Goal: Transaction & Acquisition: Purchase product/service

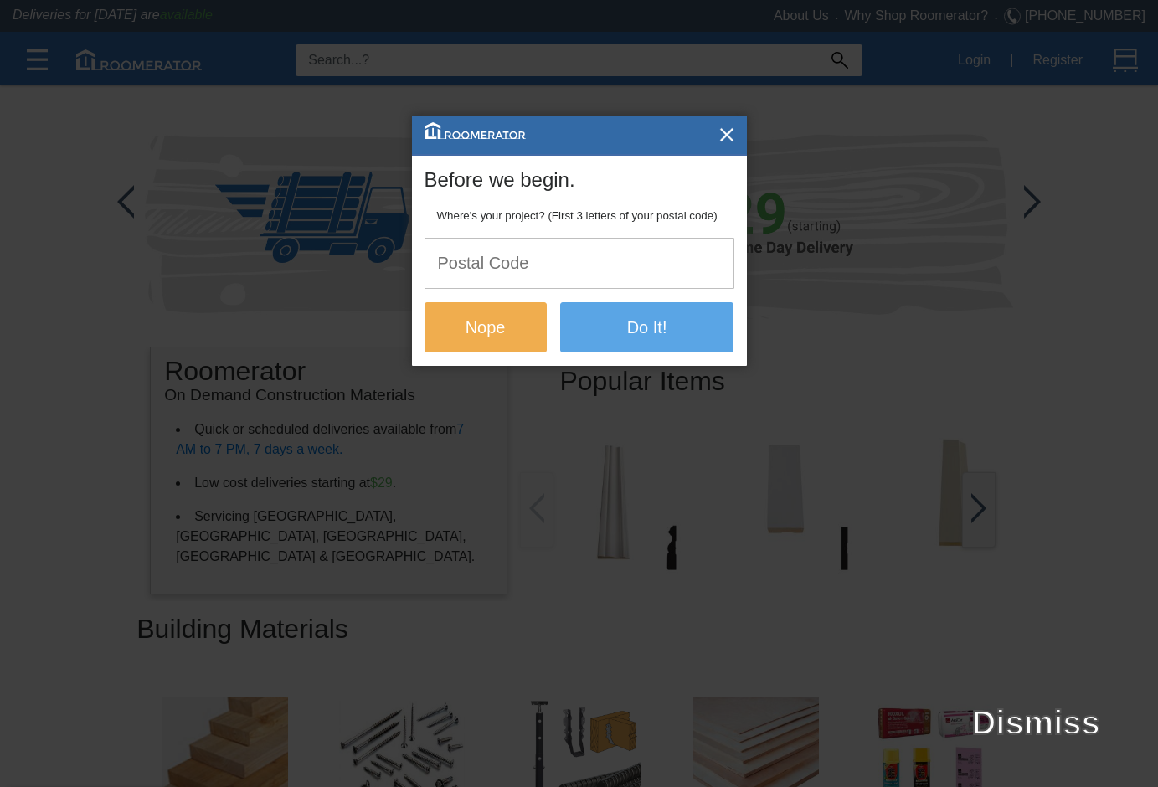
click at [731, 135] on img "button" at bounding box center [727, 134] width 17 height 17
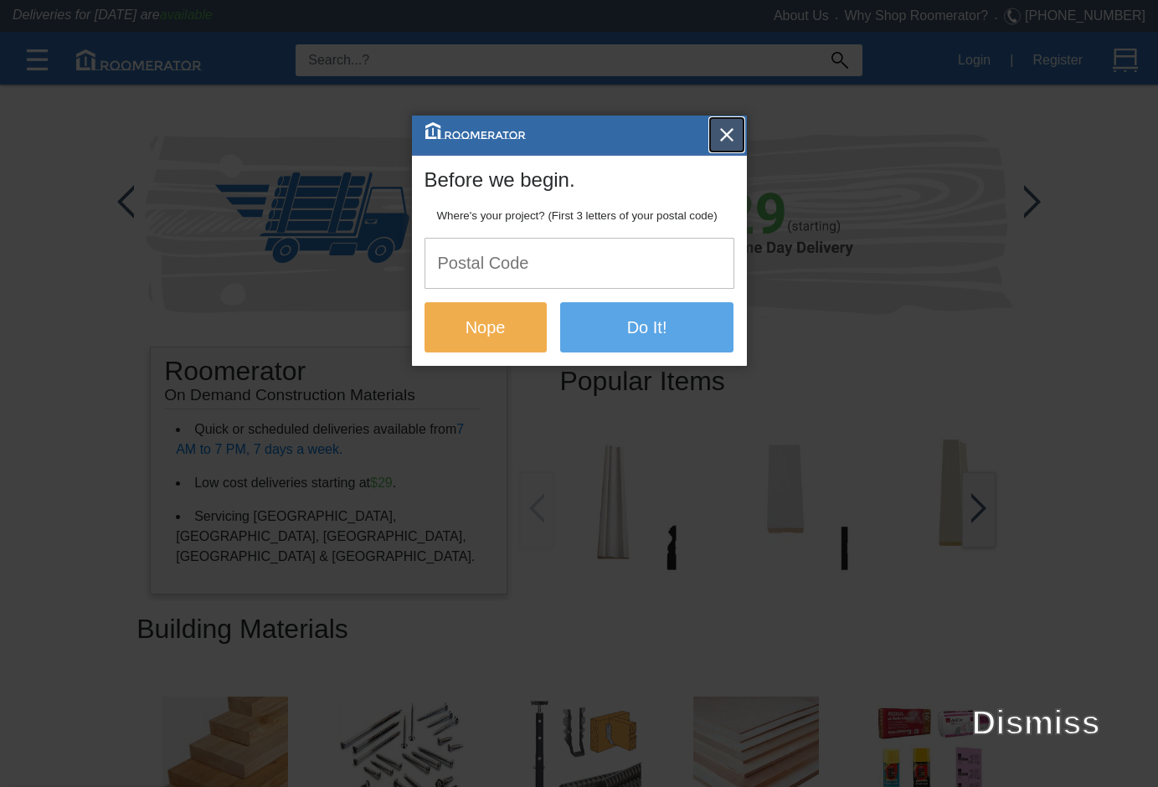
click at [727, 126] on img "button" at bounding box center [727, 134] width 17 height 17
click at [507, 271] on input "text" at bounding box center [579, 263] width 308 height 49
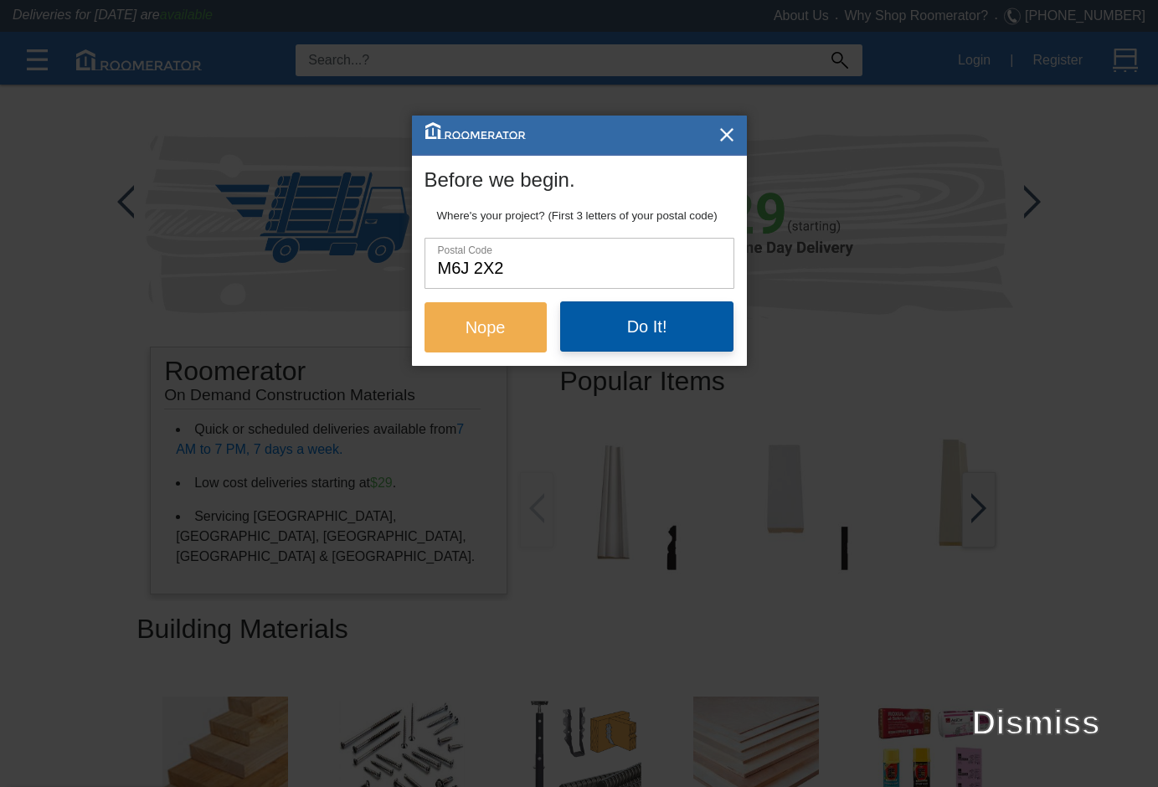
type input "m6j 2x2"
click at [626, 325] on button "Do It!" at bounding box center [647, 327] width 174 height 50
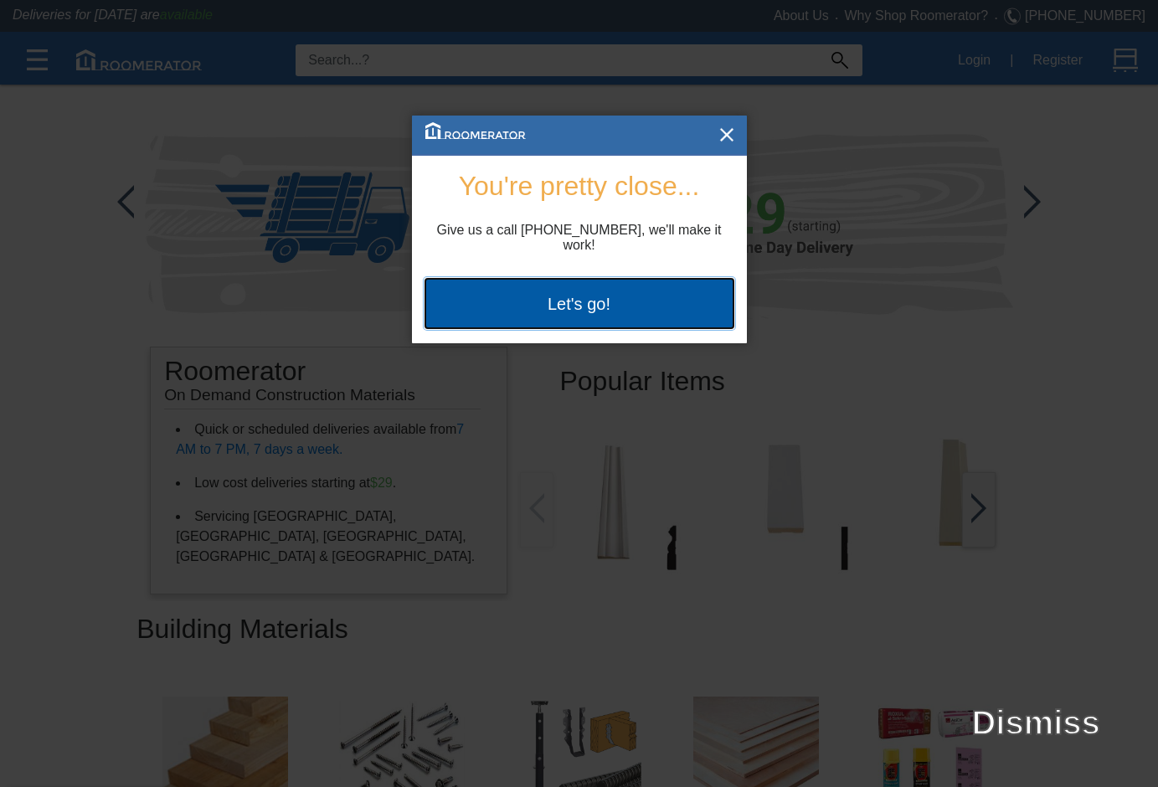
click at [640, 295] on button "Let's go!" at bounding box center [580, 303] width 310 height 50
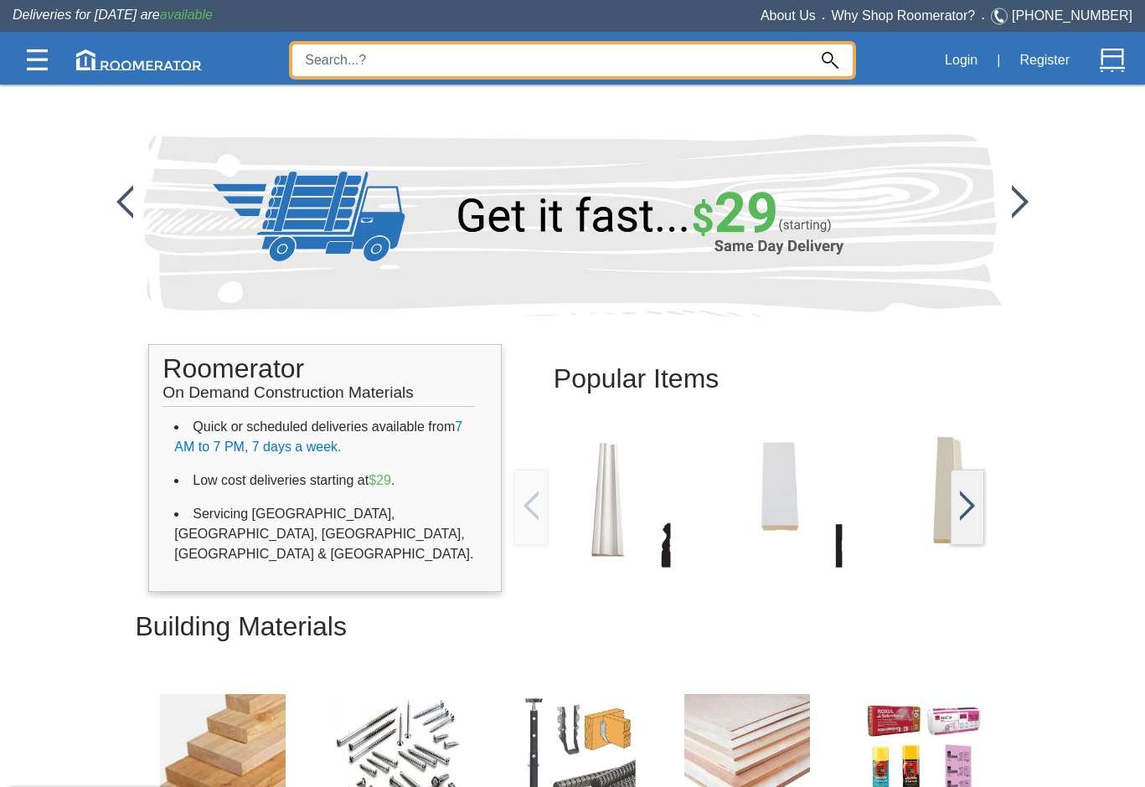
click at [621, 70] on input at bounding box center [549, 60] width 515 height 32
type input "ram board"
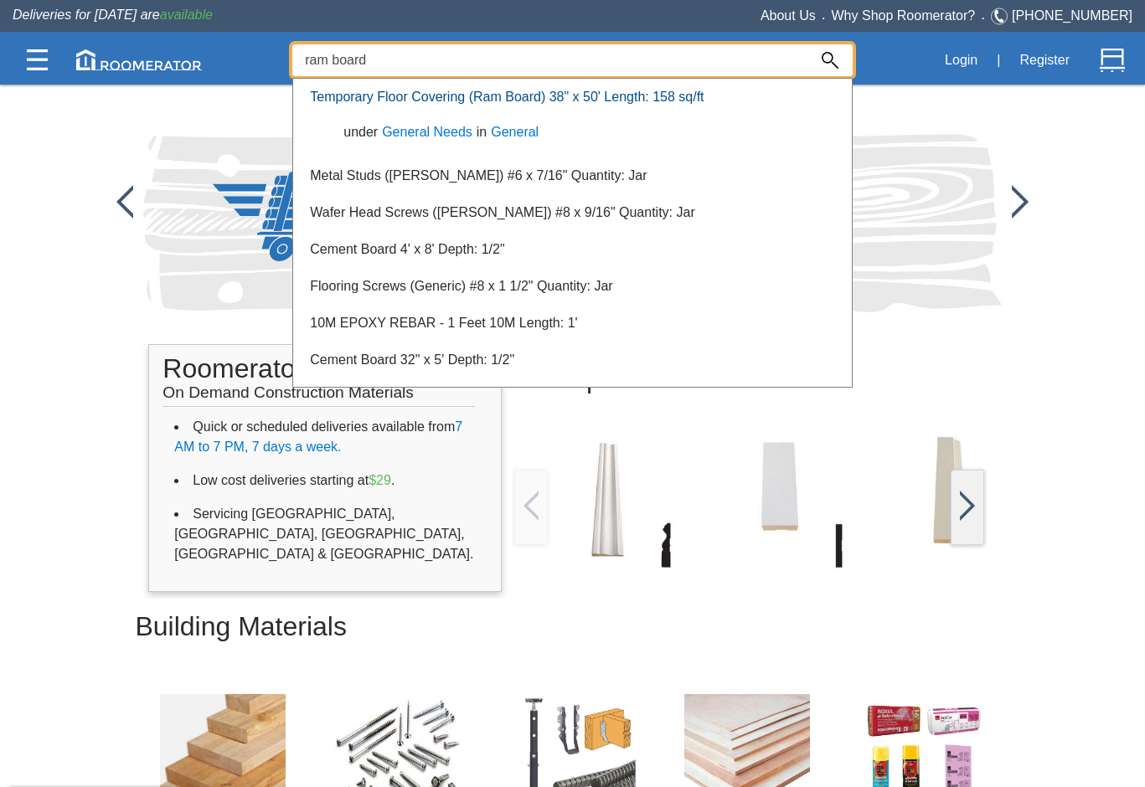
click at [602, 92] on link "Temporary Floor Covering (Ram Board) 38" x 50' Length: 158 sq/ft" at bounding box center [507, 97] width 394 height 14
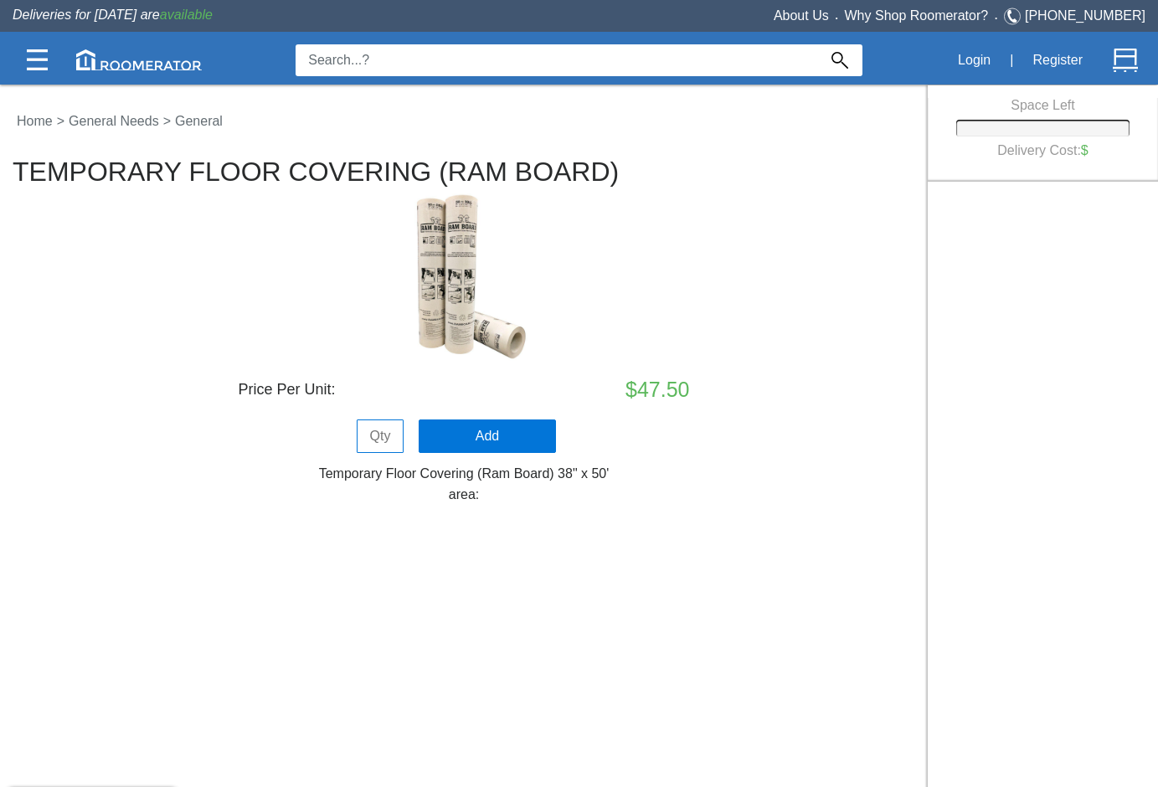
click at [467, 65] on input at bounding box center [557, 60] width 522 height 32
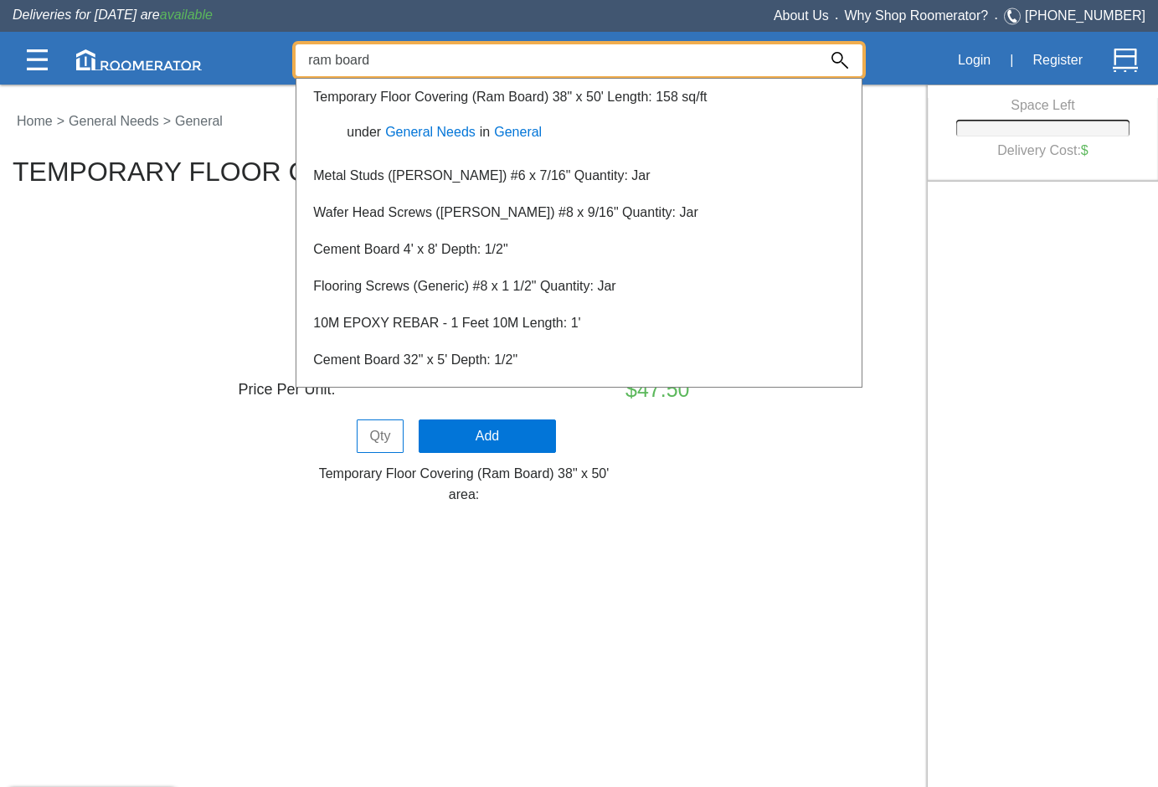
type input "ram board"
click at [678, 103] on link "Temporary Floor Covering (Ram Board) 38" x 50' Length: 158 sq/ft" at bounding box center [510, 97] width 394 height 14
